Goal: Information Seeking & Learning: Learn about a topic

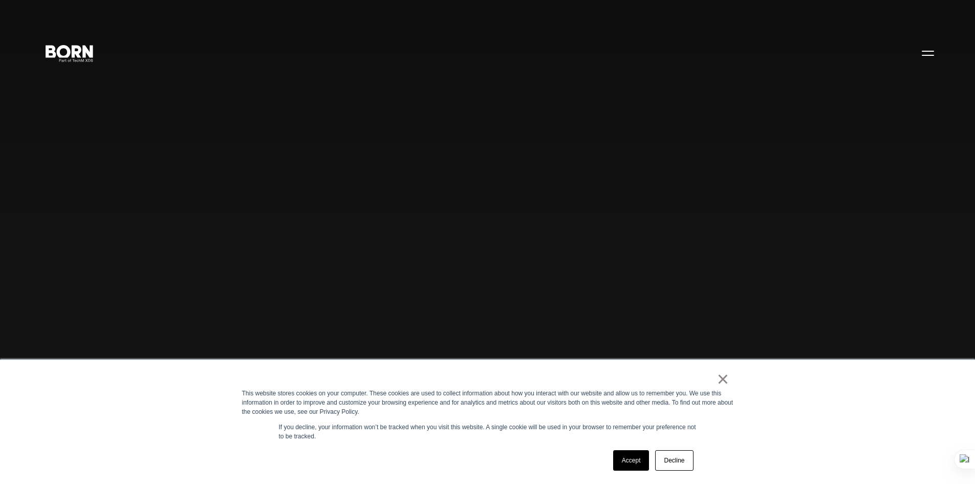
click at [727, 374] on link "×" at bounding box center [723, 378] width 12 height 9
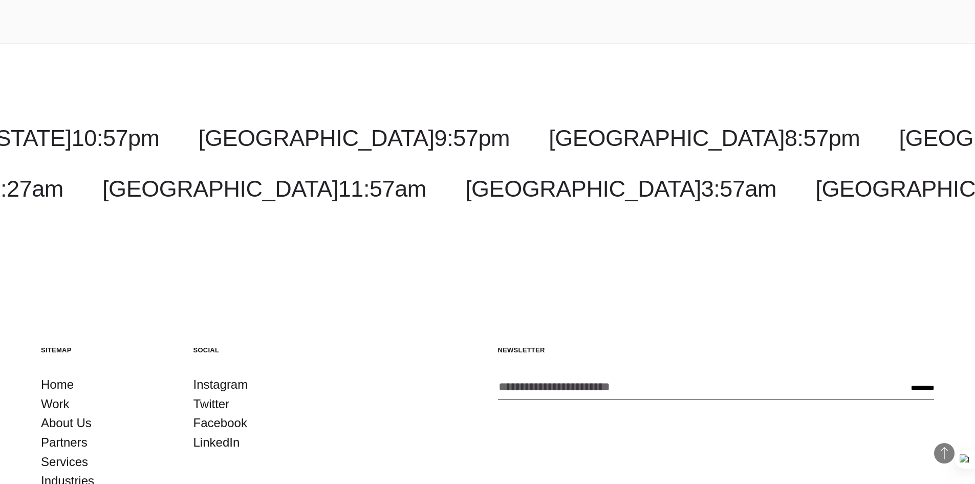
scroll to position [3314, 0]
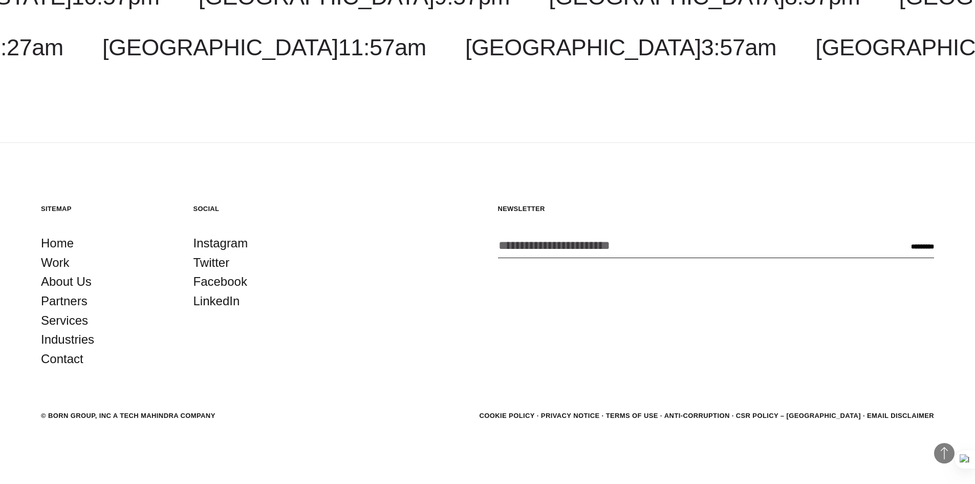
click at [71, 289] on link "About Us" at bounding box center [66, 281] width 51 height 19
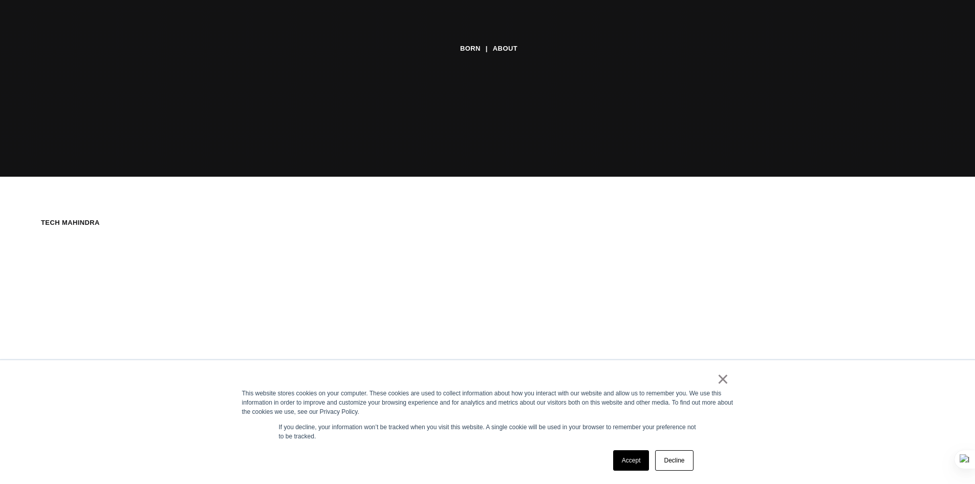
scroll to position [461, 0]
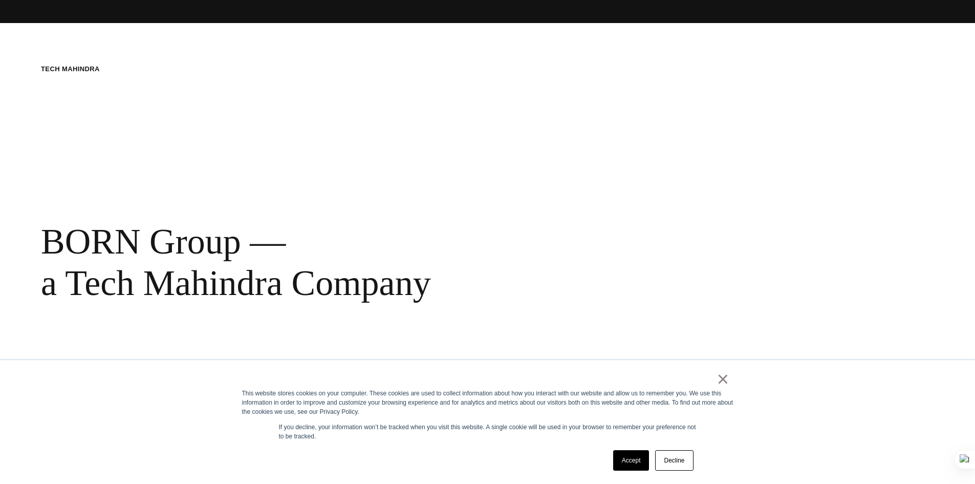
click at [727, 377] on link "×" at bounding box center [723, 378] width 12 height 9
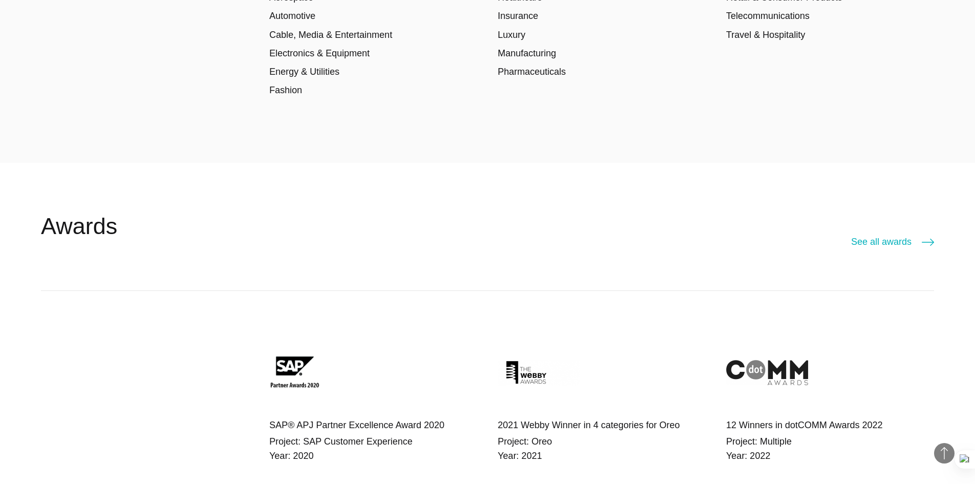
scroll to position [1843, 0]
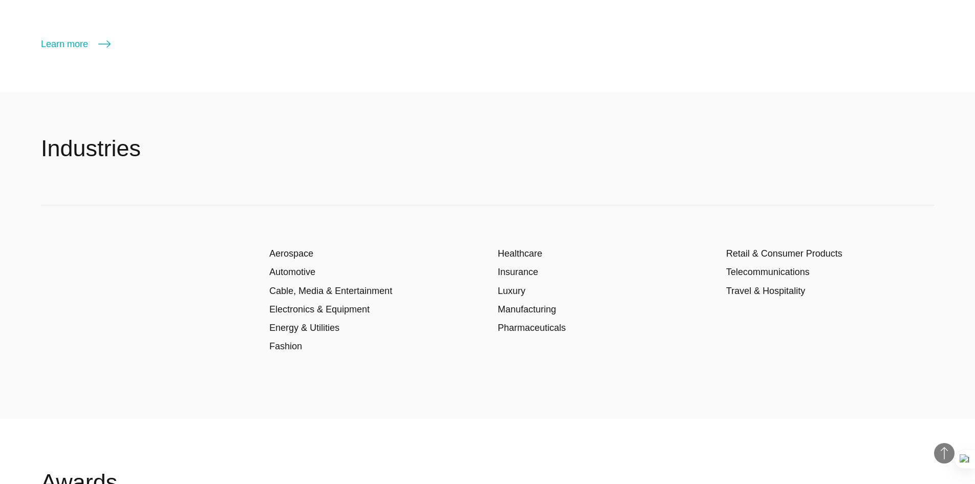
click at [749, 248] on link "Retail & Consumer Products" at bounding box center [784, 253] width 116 height 10
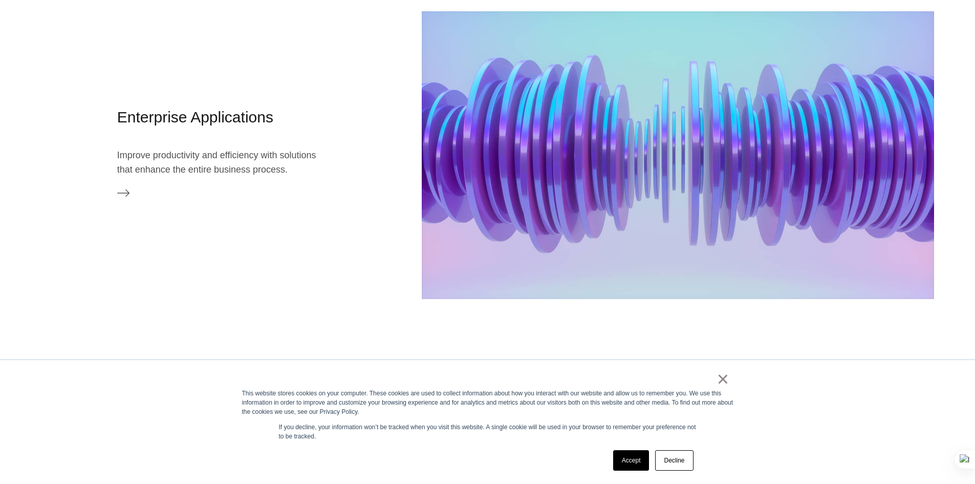
scroll to position [2150, 0]
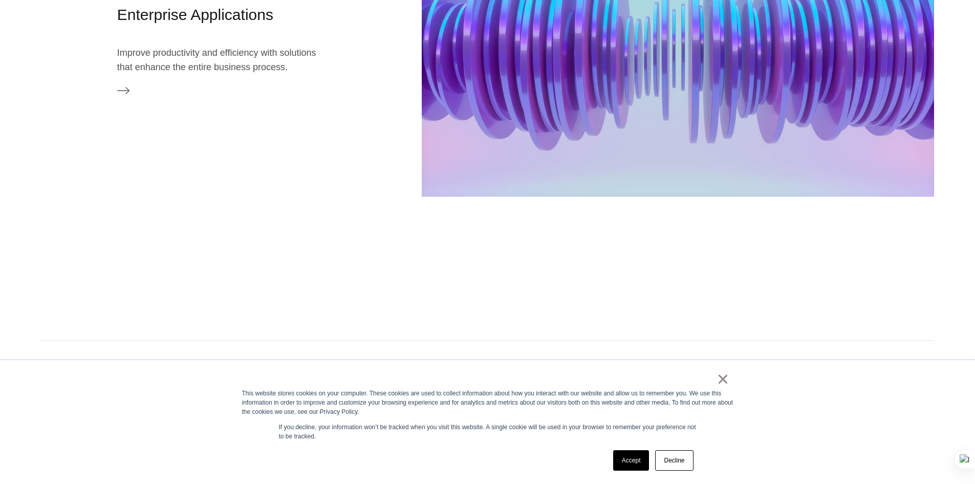
click at [721, 377] on link "×" at bounding box center [723, 378] width 12 height 9
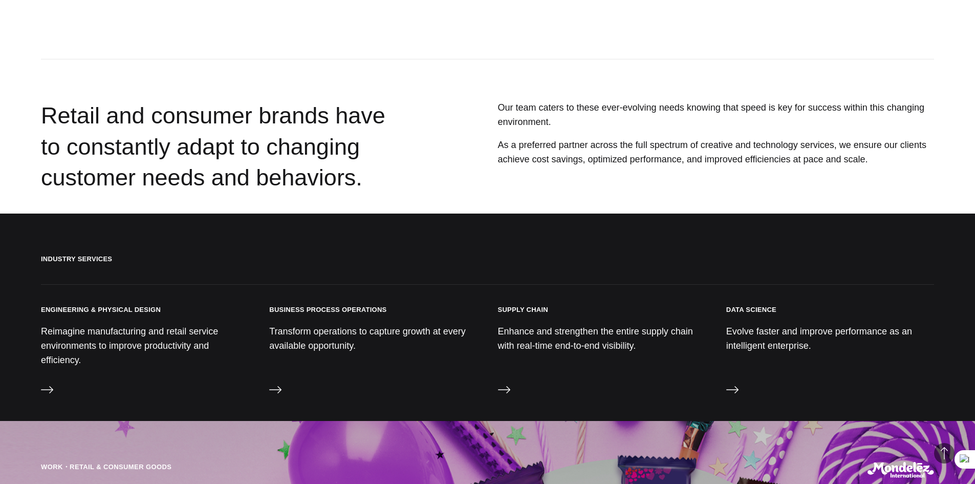
scroll to position [2815, 0]
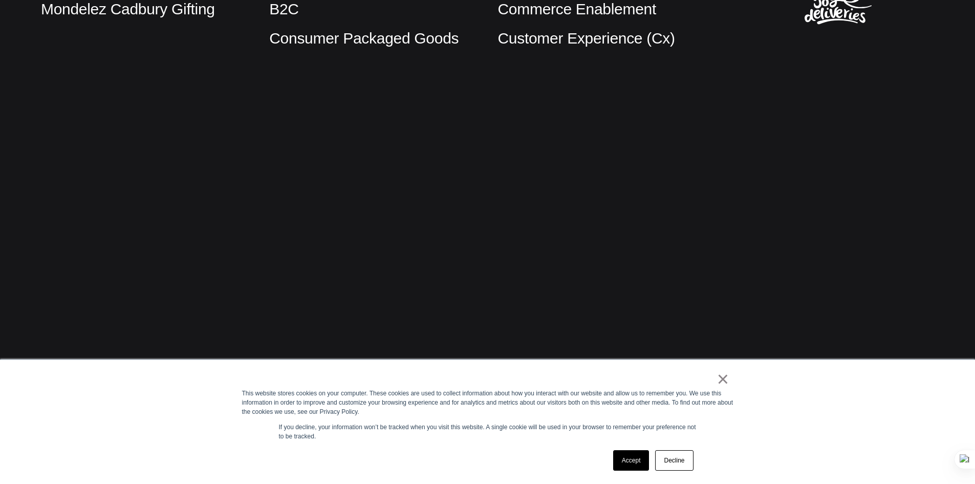
scroll to position [409, 0]
